Goal: Transaction & Acquisition: Obtain resource

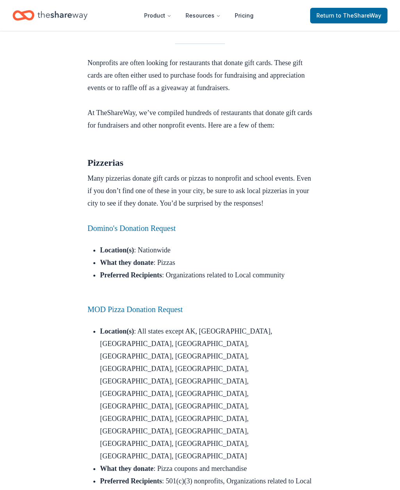
scroll to position [228, 0]
click at [176, 233] on link "Domino's Donation Request" at bounding box center [131, 228] width 88 height 9
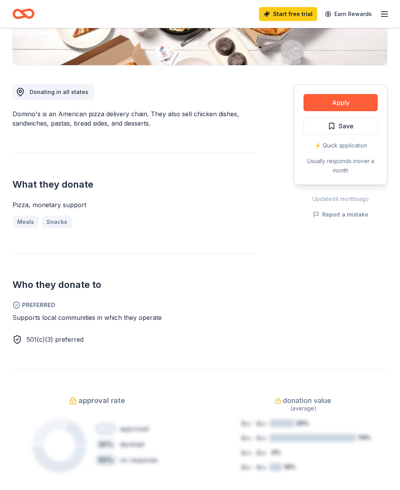
scroll to position [172, 0]
click at [334, 109] on button "Apply" at bounding box center [340, 102] width 74 height 17
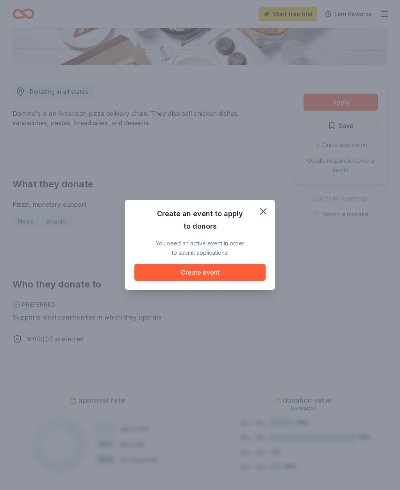
click at [216, 281] on button "Create event" at bounding box center [199, 272] width 131 height 17
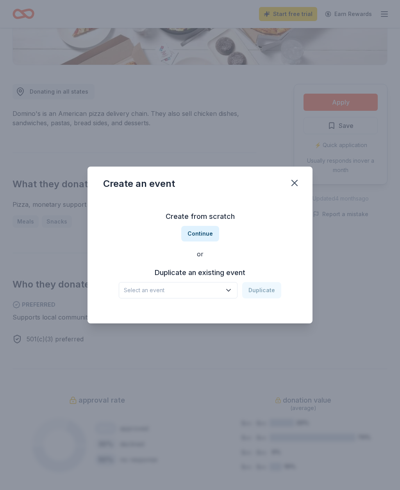
click at [294, 189] on icon "button" at bounding box center [294, 183] width 11 height 11
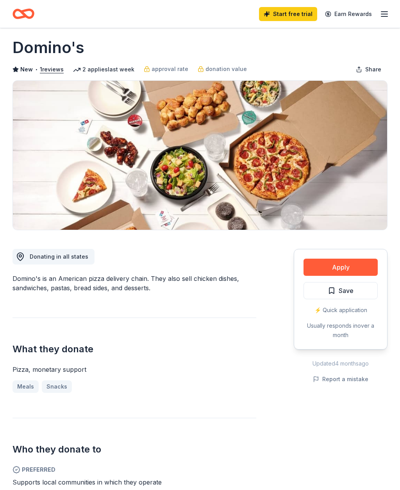
scroll to position [0, 0]
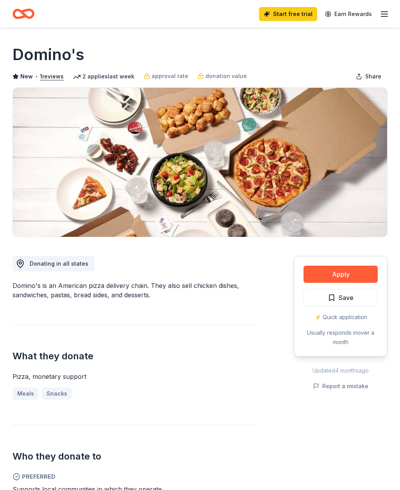
click at [343, 317] on div "⚡️ Quick application" at bounding box center [340, 317] width 74 height 9
click at [359, 275] on button "Apply" at bounding box center [340, 274] width 74 height 17
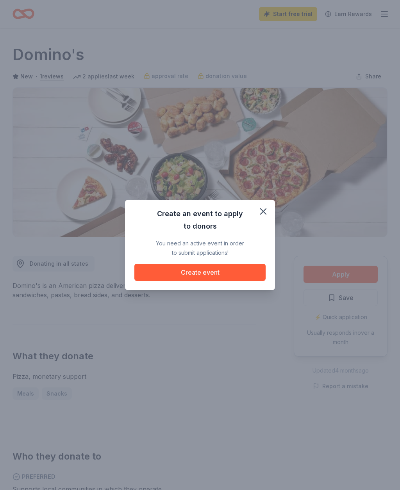
click at [196, 271] on button "Create event" at bounding box center [199, 272] width 131 height 17
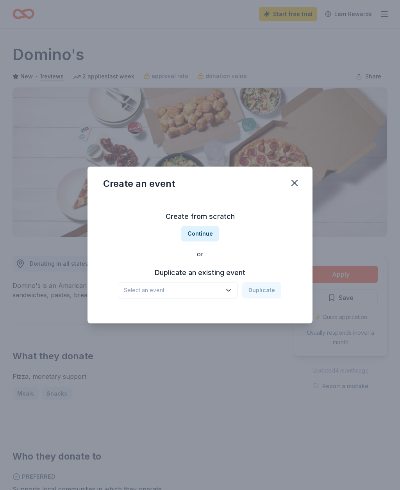
click at [204, 231] on button "Continue" at bounding box center [200, 234] width 38 height 16
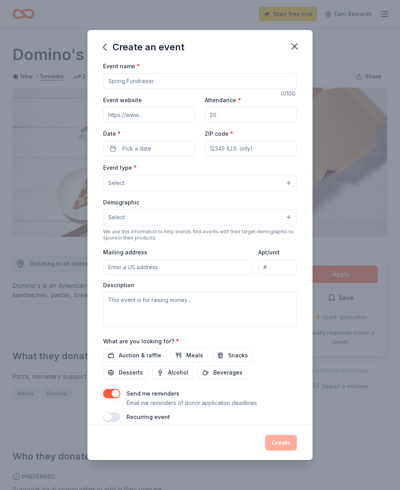
click at [176, 76] on input "Event name *" at bounding box center [200, 81] width 194 height 16
type input "Foundation Fundraiser"
click at [157, 111] on input "Event website" at bounding box center [149, 115] width 92 height 16
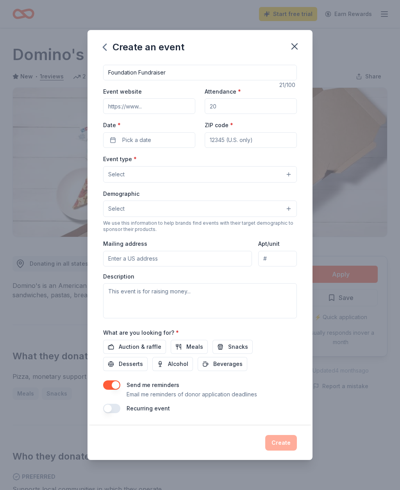
scroll to position [9, 0]
click at [265, 102] on input "Attendance *" at bounding box center [251, 106] width 92 height 16
type input "150"
click at [152, 143] on button "Pick a date" at bounding box center [149, 140] width 92 height 16
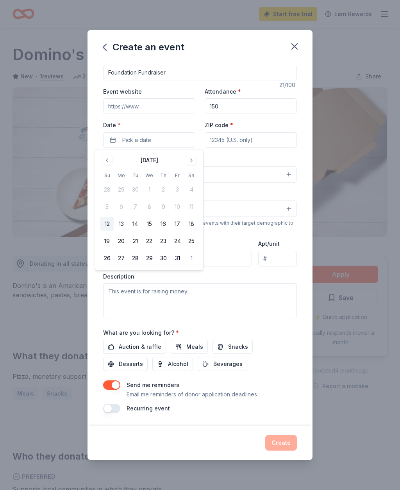
click at [192, 158] on button "Go to next month" at bounding box center [191, 160] width 11 height 11
click at [109, 206] on button "7" at bounding box center [107, 207] width 14 height 14
click at [107, 205] on button "7" at bounding box center [107, 207] width 14 height 14
click at [106, 208] on button "7" at bounding box center [107, 207] width 14 height 14
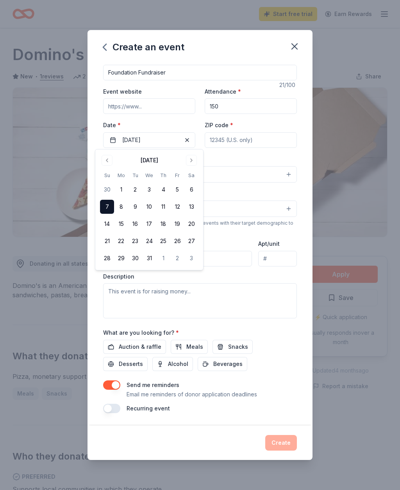
click at [251, 172] on button "Select" at bounding box center [200, 174] width 194 height 16
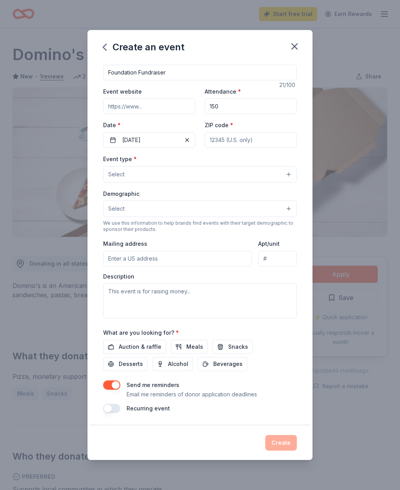
click at [252, 135] on input "ZIP code *" at bounding box center [251, 140] width 92 height 16
type input "78210"
click at [199, 175] on button "Select" at bounding box center [200, 174] width 194 height 16
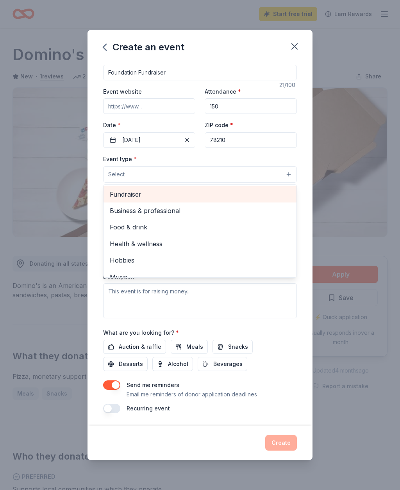
click at [224, 191] on span "Fundraiser" at bounding box center [200, 194] width 180 height 10
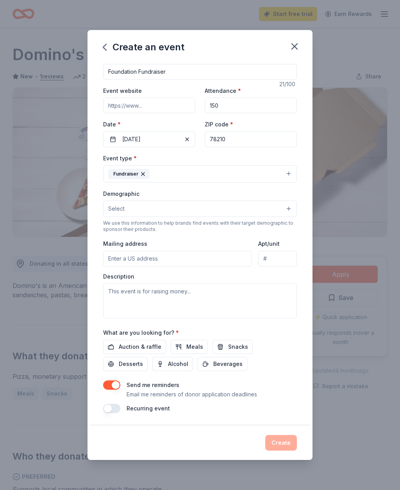
click at [218, 209] on button "Select" at bounding box center [200, 209] width 194 height 16
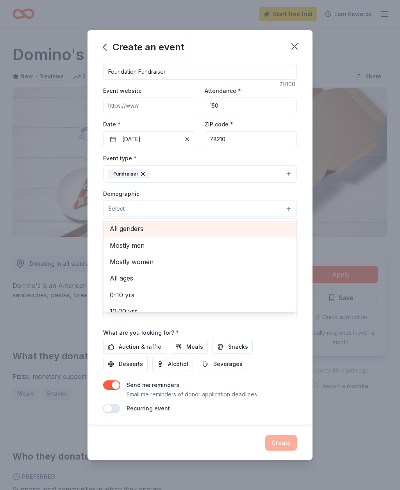
click at [201, 229] on span "All genders" at bounding box center [200, 229] width 180 height 10
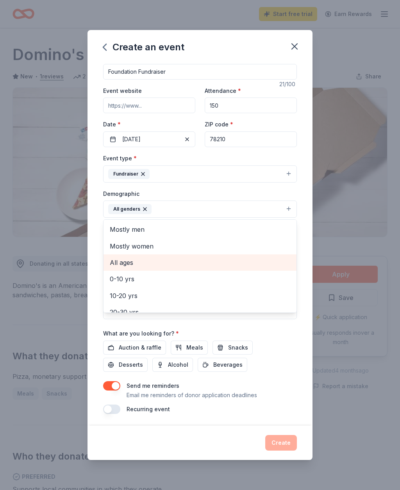
click at [184, 265] on span "All ages" at bounding box center [200, 263] width 180 height 10
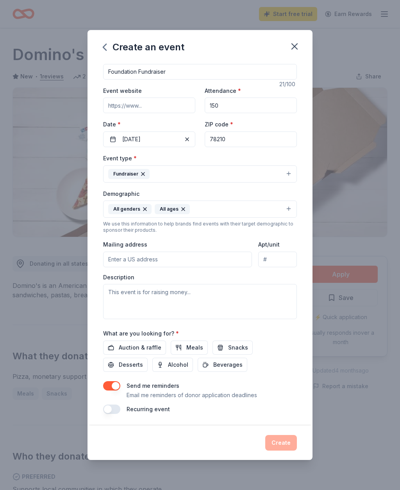
click at [212, 266] on input "Mailing address" at bounding box center [177, 260] width 149 height 16
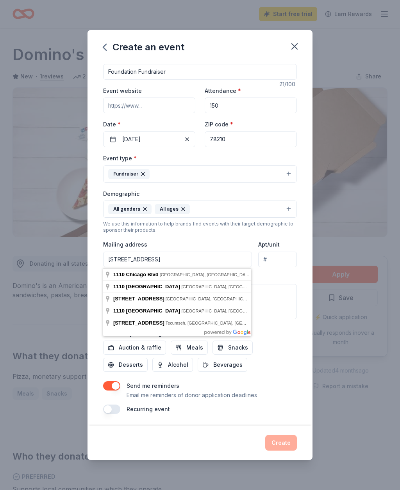
type input "1110 Chicago Boulevard, San Antonio, TX, 78210"
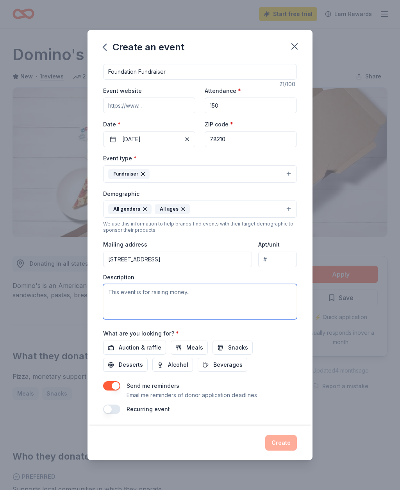
click at [251, 297] on textarea at bounding box center [200, 301] width 194 height 35
click at [210, 295] on textarea "This is for a raffle to help fundraise for,our foundation." at bounding box center [200, 301] width 194 height 35
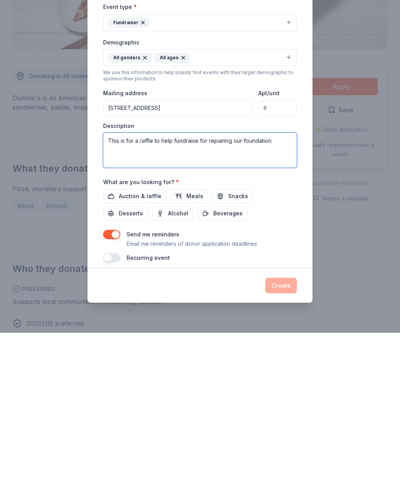
scroll to position [50, 0]
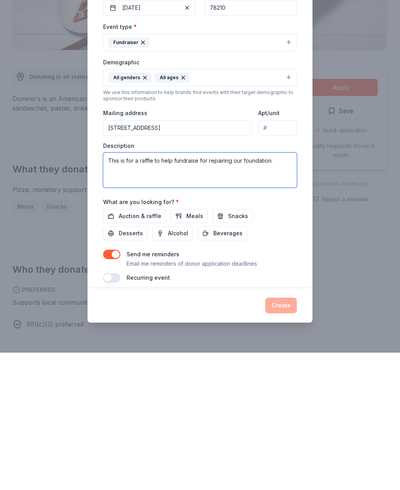
type textarea "This is for a raffle to help fundraise for repairing our foundation."
click at [120, 349] on span "Auction & raffle" at bounding box center [140, 353] width 43 height 9
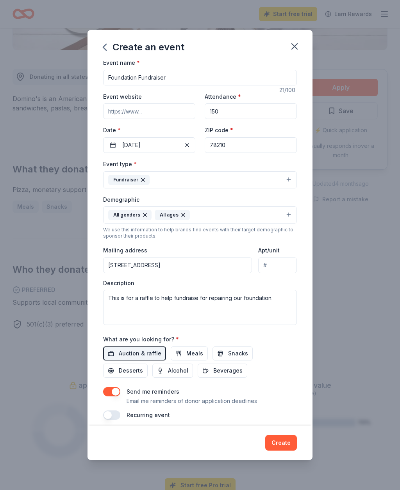
scroll to position [0, 0]
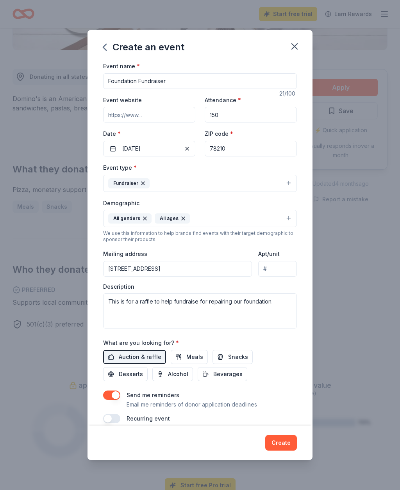
click at [283, 451] on button "Create" at bounding box center [281, 443] width 32 height 16
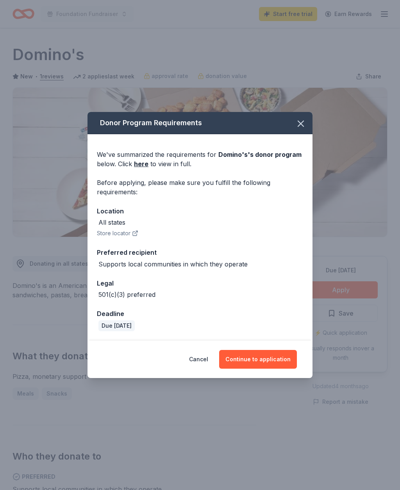
click at [282, 369] on button "Continue to application" at bounding box center [258, 359] width 78 height 19
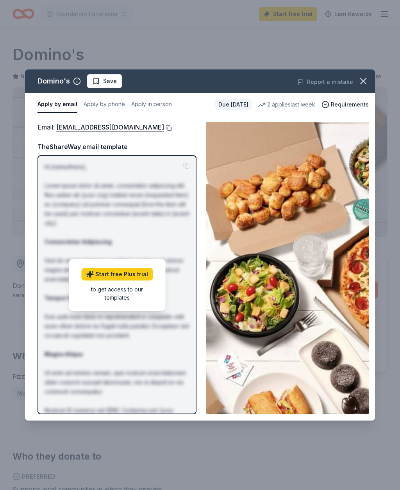
click at [145, 281] on link "Start free Plus trial" at bounding box center [116, 274] width 71 height 12
click at [365, 83] on icon "button" at bounding box center [362, 80] width 5 height 5
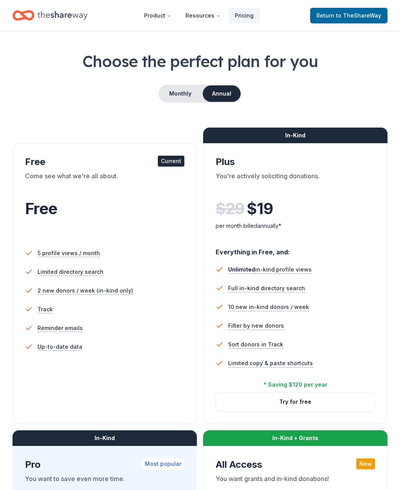
scroll to position [27, 0]
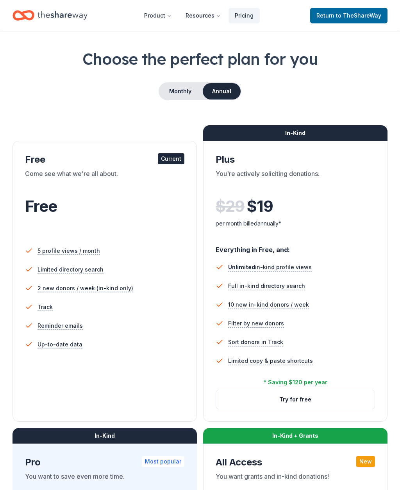
click at [171, 198] on div "Free" at bounding box center [104, 207] width 159 height 22
click at [100, 308] on li "Track" at bounding box center [104, 307] width 159 height 19
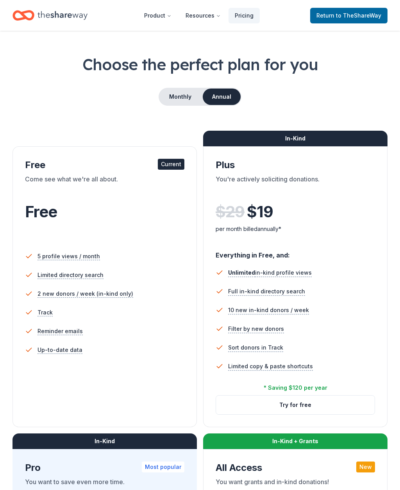
scroll to position [0, 0]
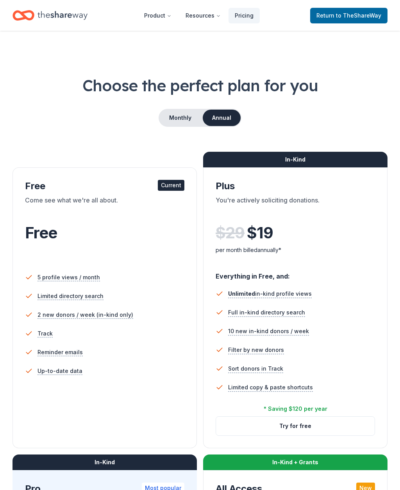
click at [173, 186] on div "Current" at bounding box center [171, 185] width 27 height 11
click at [173, 185] on div "Current" at bounding box center [171, 185] width 27 height 11
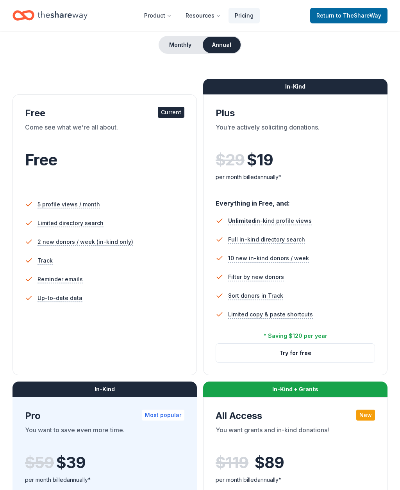
scroll to position [73, 0]
click at [176, 113] on div "Current" at bounding box center [171, 112] width 27 height 11
click at [43, 160] on span "Free" at bounding box center [41, 159] width 32 height 19
click at [66, 205] on span "5 profile views / month" at bounding box center [68, 204] width 62 height 9
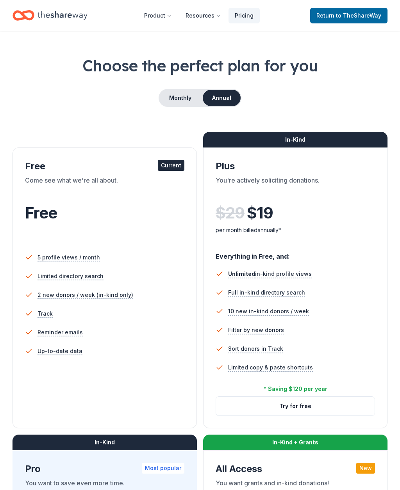
scroll to position [0, 0]
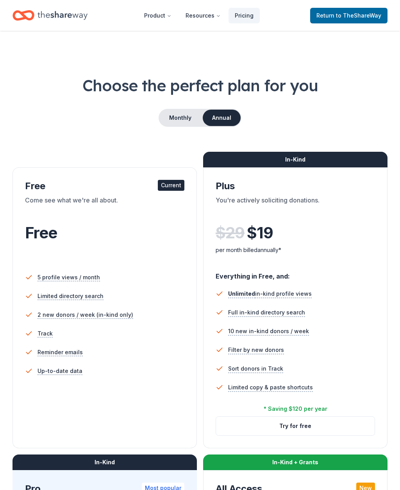
click at [362, 16] on span "to TheShareWay" at bounding box center [358, 15] width 45 height 7
click at [347, 14] on span "to TheShareWay" at bounding box center [358, 15] width 45 height 7
click at [351, 14] on span "to TheShareWay" at bounding box center [358, 15] width 45 height 7
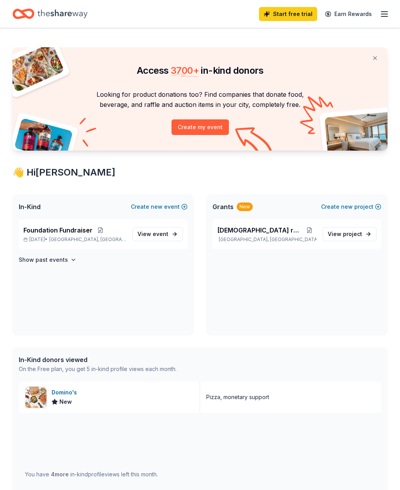
scroll to position [8, 0]
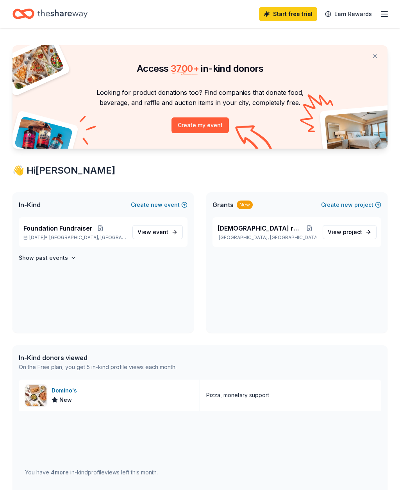
click at [355, 203] on button "Create new project" at bounding box center [351, 204] width 60 height 9
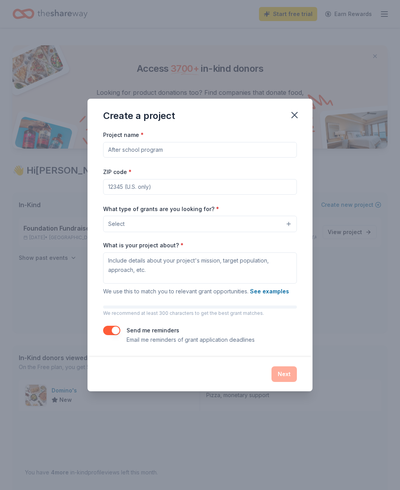
click at [182, 151] on input "Project name *" at bounding box center [200, 150] width 194 height 16
type input "Foundation repair"
click at [224, 183] on input "ZIP code *" at bounding box center [200, 187] width 194 height 16
type input "78210"
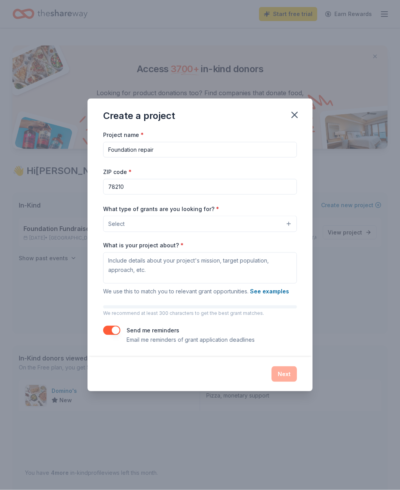
click at [257, 225] on button "Select" at bounding box center [200, 224] width 194 height 16
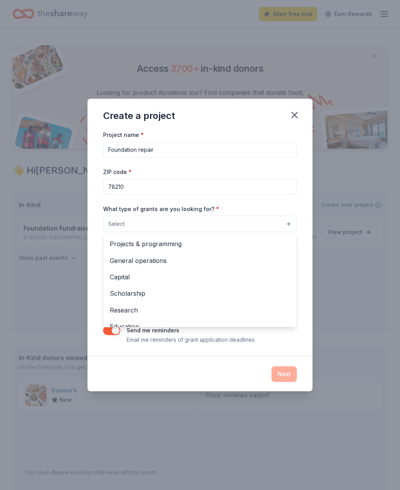
scroll to position [0, 0]
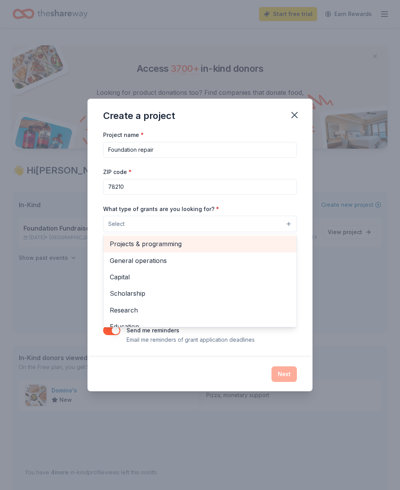
click at [250, 243] on span "Projects & programming" at bounding box center [200, 244] width 180 height 10
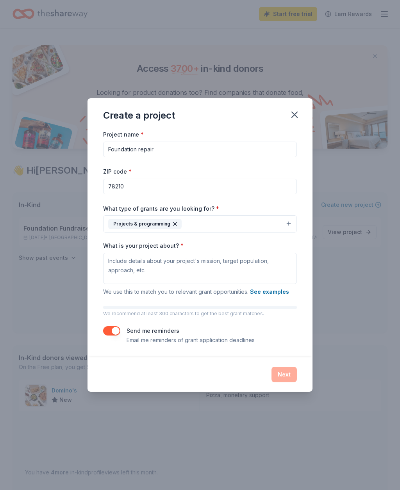
click at [298, 118] on icon "button" at bounding box center [294, 114] width 11 height 11
click at [305, 107] on div "Create a project" at bounding box center [199, 113] width 225 height 31
click at [304, 108] on div "Create a project" at bounding box center [199, 113] width 225 height 31
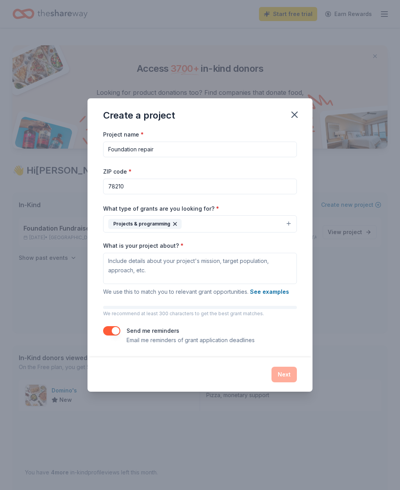
click at [304, 108] on div "Create a project" at bounding box center [199, 113] width 225 height 31
click at [294, 118] on icon "button" at bounding box center [294, 114] width 11 height 11
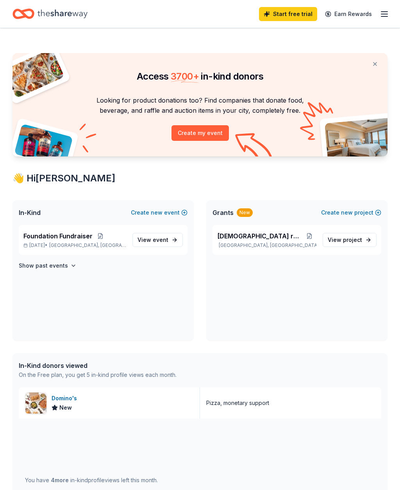
click at [385, 18] on icon "button" at bounding box center [384, 13] width 9 height 9
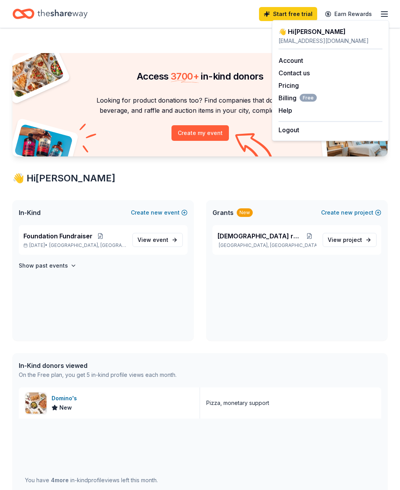
click at [155, 288] on div "Foundation Fundraiser Dec 07, 2025 • San Antonio, TX View event Show past events" at bounding box center [102, 283] width 181 height 116
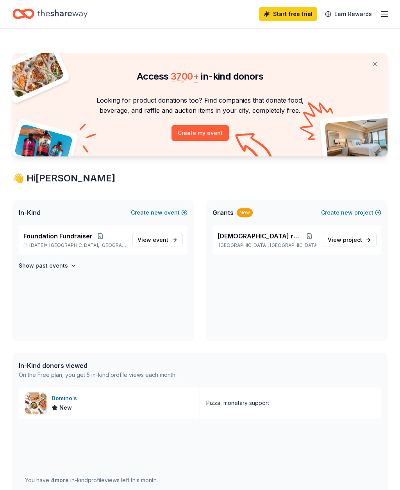
click at [57, 17] on icon "Home" at bounding box center [62, 14] width 50 height 16
click at [32, 10] on icon "Home" at bounding box center [27, 14] width 12 height 8
click at [350, 9] on link "Earn Rewards" at bounding box center [348, 14] width 56 height 14
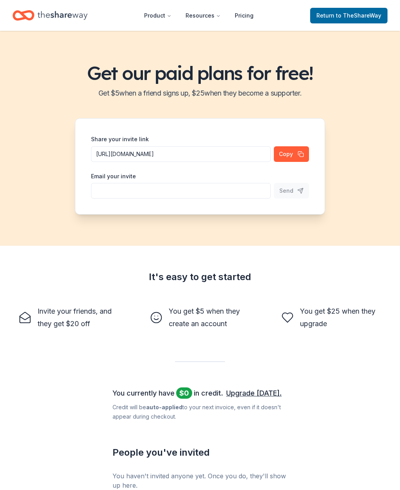
click at [205, 12] on button "Resources" at bounding box center [203, 16] width 48 height 16
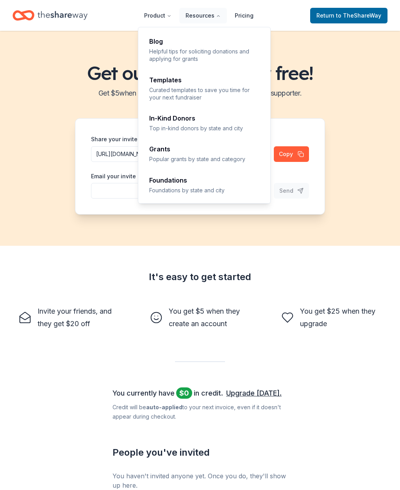
click at [201, 122] on div "In-Kind Donors Top in-kind donors by state and city" at bounding box center [204, 123] width 111 height 17
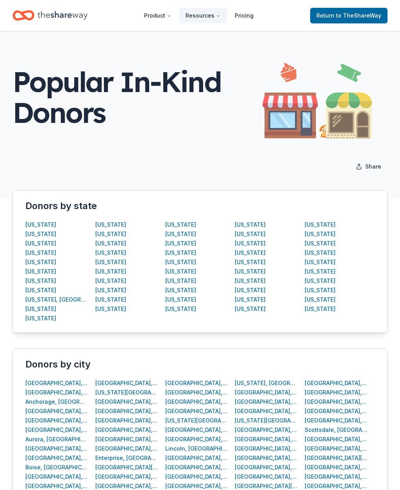
click at [315, 242] on div "[US_STATE]" at bounding box center [320, 243] width 31 height 9
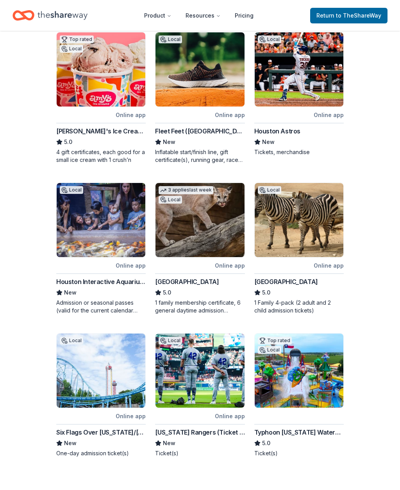
scroll to position [187, 0]
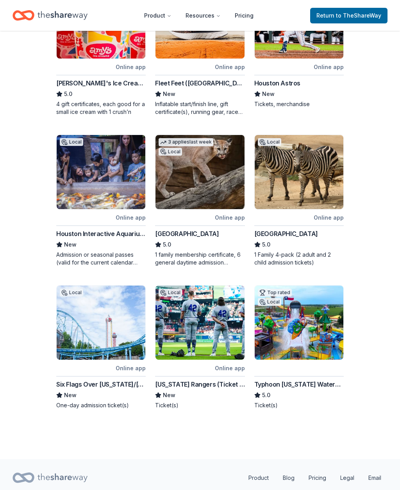
click at [324, 214] on div "Online app" at bounding box center [329, 218] width 30 height 10
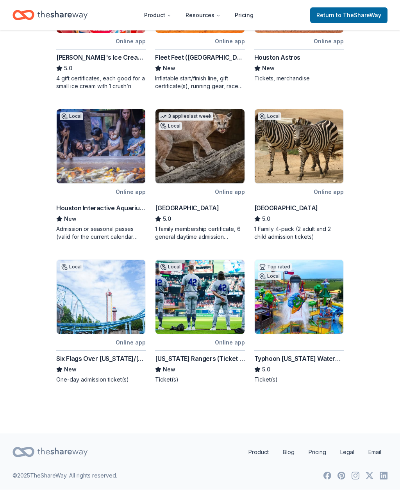
click at [89, 306] on img at bounding box center [101, 297] width 89 height 74
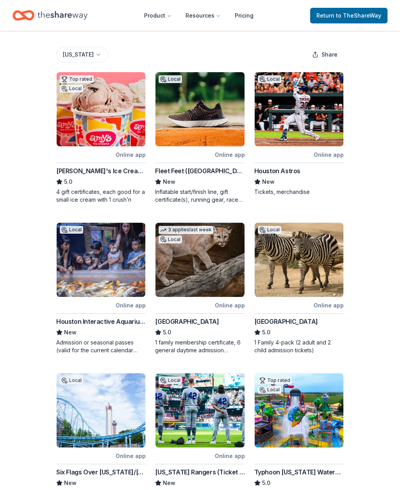
scroll to position [123, 0]
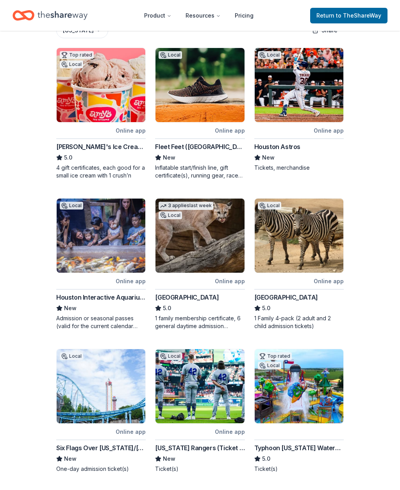
click at [232, 105] on img at bounding box center [199, 85] width 89 height 74
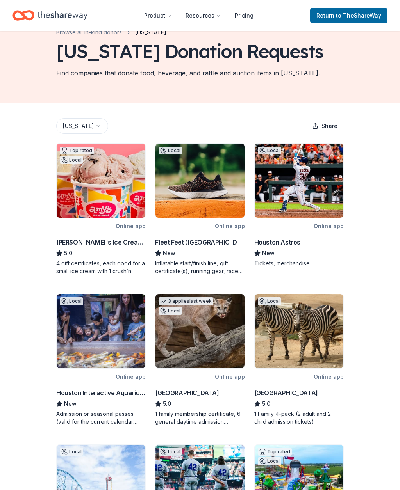
scroll to position [0, 0]
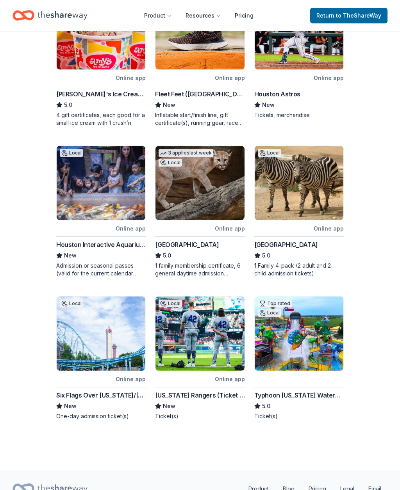
scroll to position [187, 0]
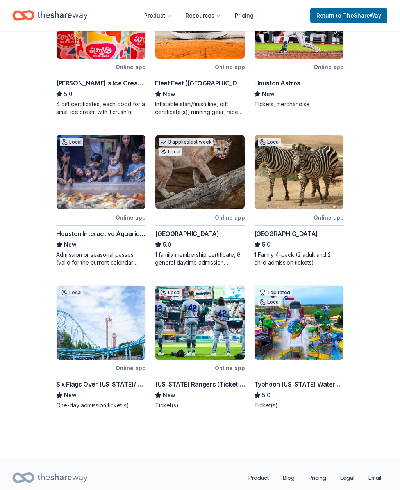
click at [325, 303] on img at bounding box center [299, 323] width 89 height 74
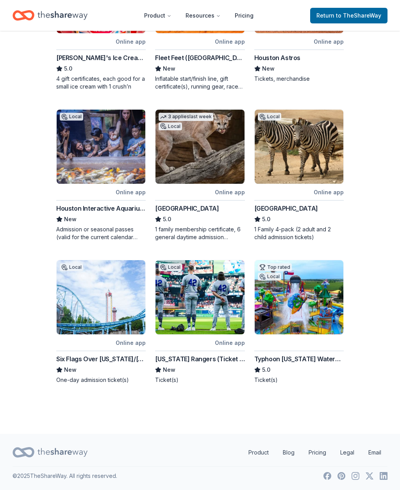
click at [215, 285] on img at bounding box center [199, 297] width 89 height 74
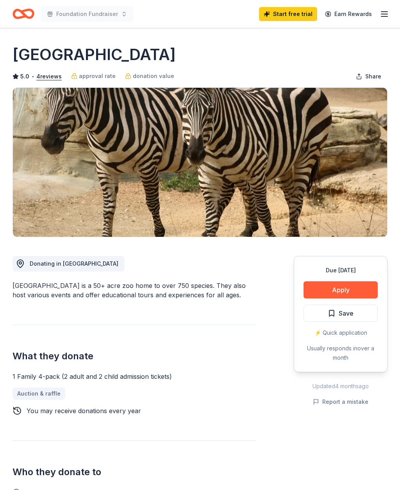
click at [360, 290] on button "Apply" at bounding box center [340, 290] width 74 height 17
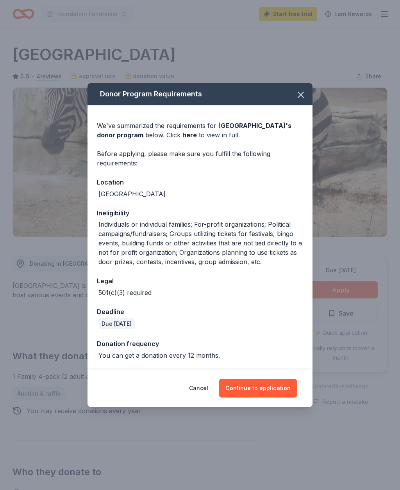
click at [265, 387] on button "Continue to application" at bounding box center [258, 388] width 78 height 19
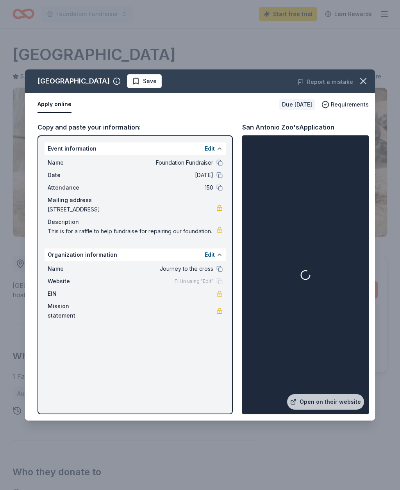
click at [363, 105] on span "Requirements" at bounding box center [350, 104] width 38 height 9
click at [324, 406] on link "Open on their website" at bounding box center [325, 402] width 77 height 16
click at [359, 78] on icon "button" at bounding box center [363, 81] width 11 height 11
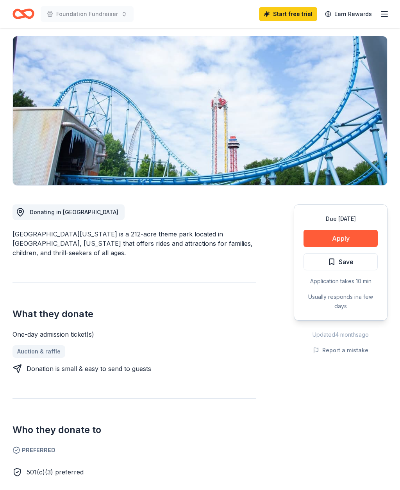
scroll to position [11, 0]
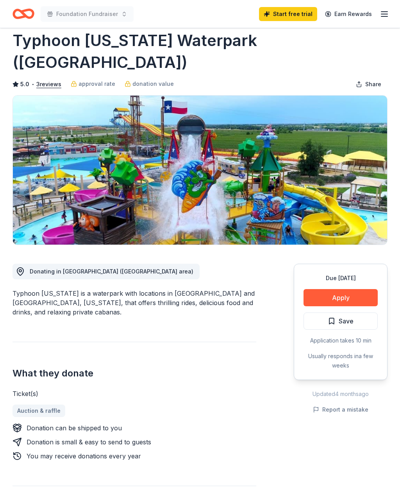
scroll to position [16, 0]
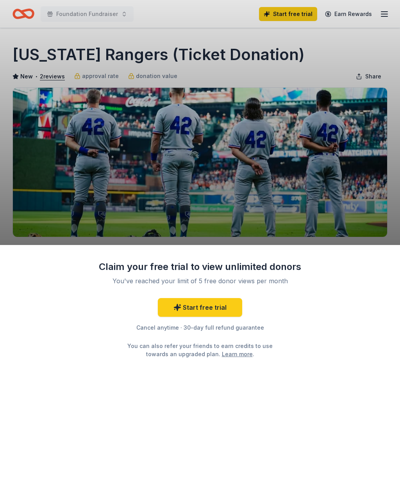
click at [374, 56] on div "Claim your free trial to view unlimited donors You've reached your limit of 5 f…" at bounding box center [200, 245] width 400 height 490
